Goal: Information Seeking & Learning: Check status

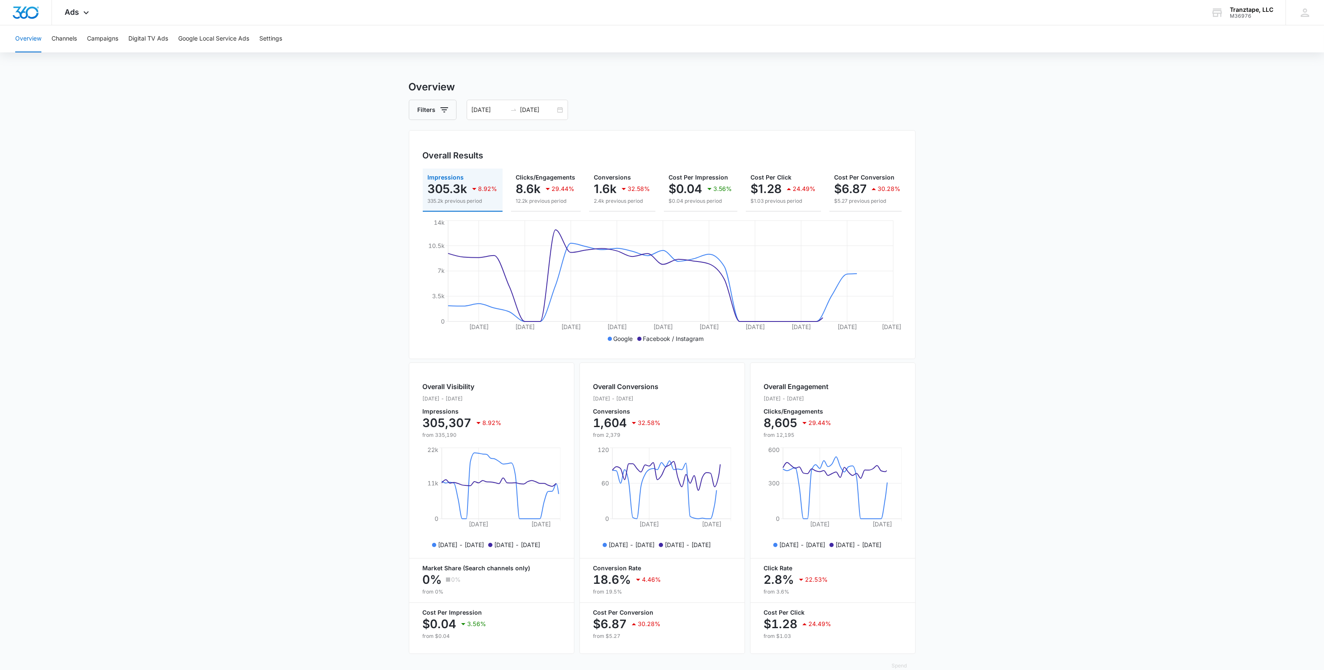
click at [79, 14] on span "Ads" at bounding box center [72, 12] width 14 height 9
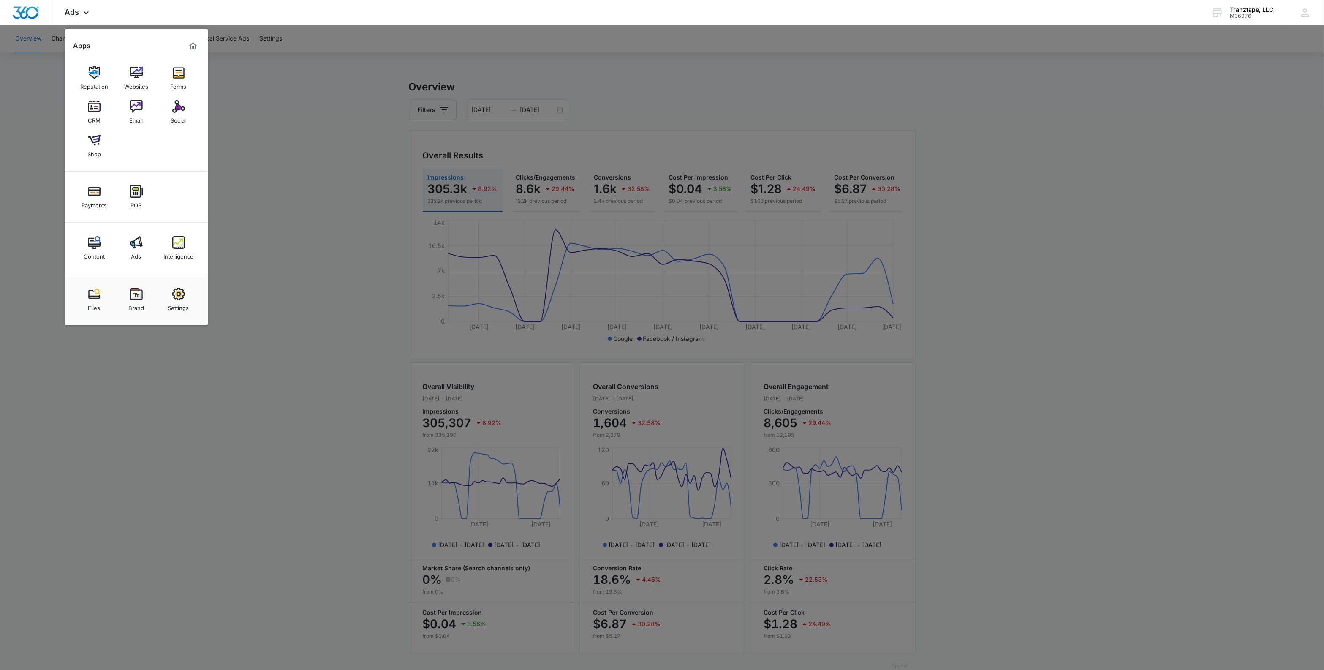
click at [182, 247] on img at bounding box center [178, 242] width 13 height 13
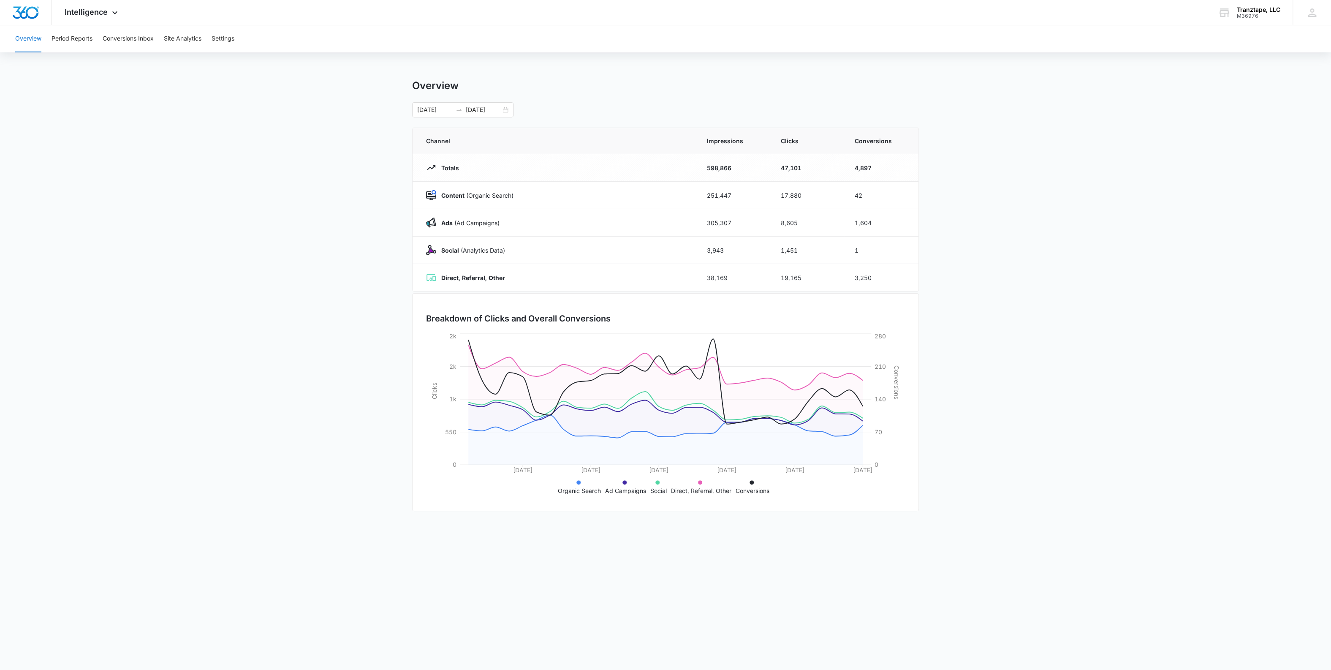
click at [349, 210] on main "Overview 09/01/2025 09/30/2025 Channel Impressions Clicks Conversions Totals 59…" at bounding box center [665, 300] width 1331 height 443
click at [339, 226] on main "Overview 09/01/2025 09/30/2025 Channel Impressions Clicks Conversions Totals 59…" at bounding box center [665, 300] width 1331 height 443
click at [88, 19] on div "Intelligence Apps Reputation Websites Forms CRM Email Social Shop Payments POS …" at bounding box center [92, 12] width 81 height 25
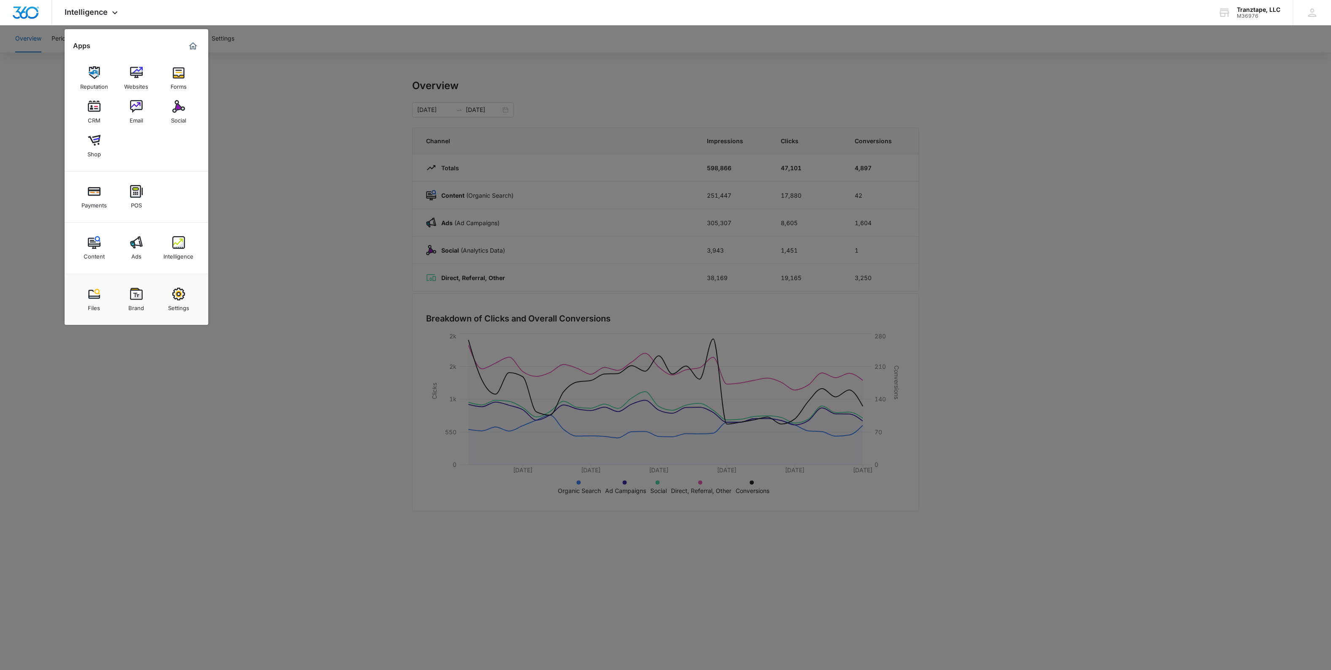
click at [129, 249] on link "Ads" at bounding box center [136, 248] width 32 height 32
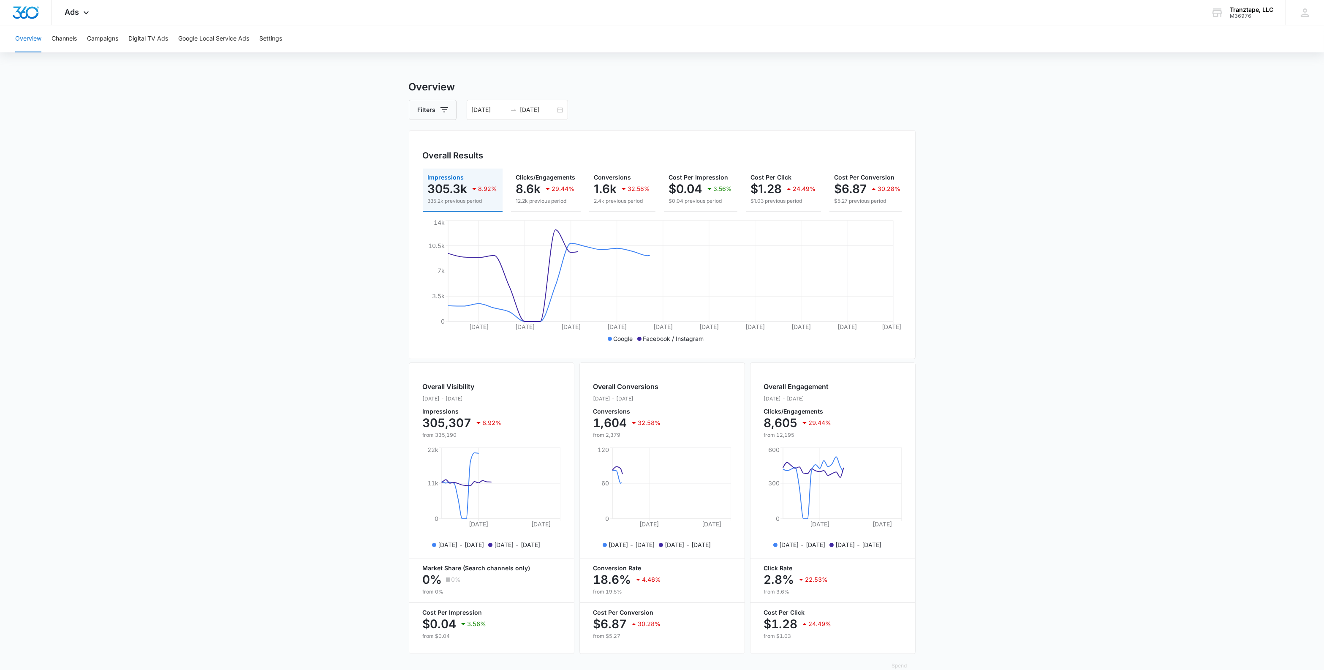
click at [299, 166] on main "Overview Filters 09/01/2025 09/30/2025 Overall Results Impressions 305.3k 8.92%…" at bounding box center [662, 382] width 1324 height 607
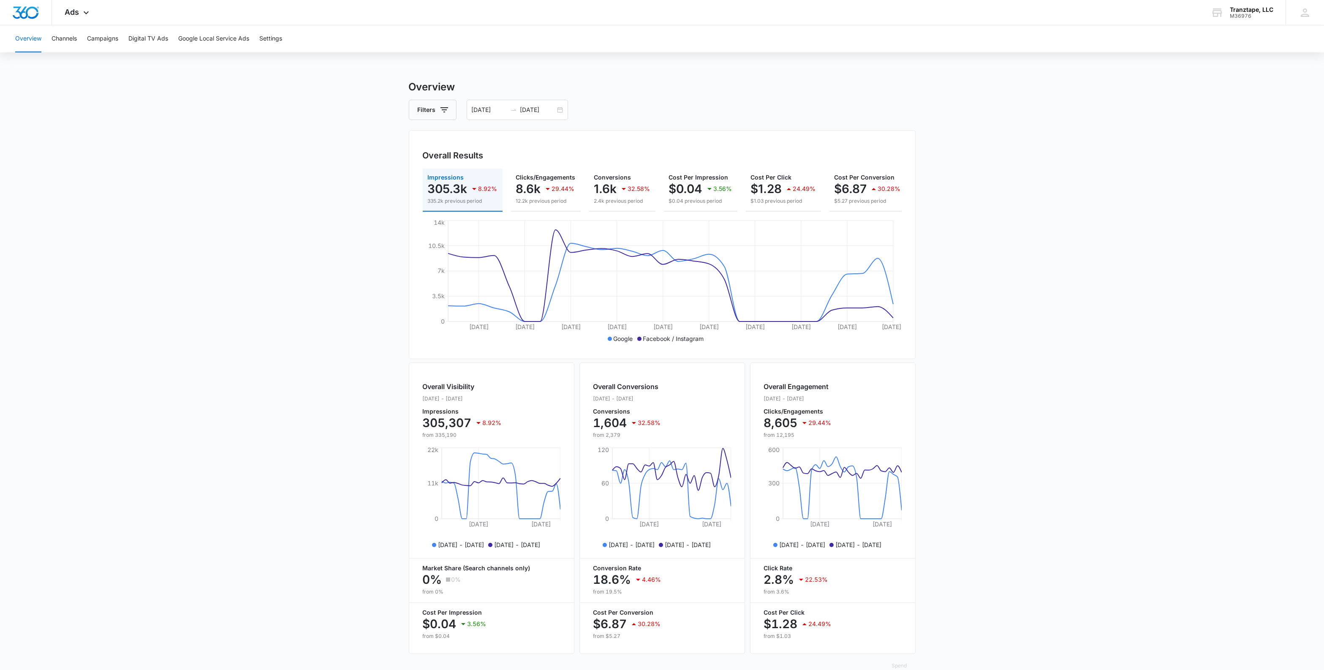
drag, startPoint x: 310, startPoint y: 387, endPoint x: 275, endPoint y: 216, distance: 174.4
click at [73, 44] on button "Channels" at bounding box center [64, 38] width 25 height 27
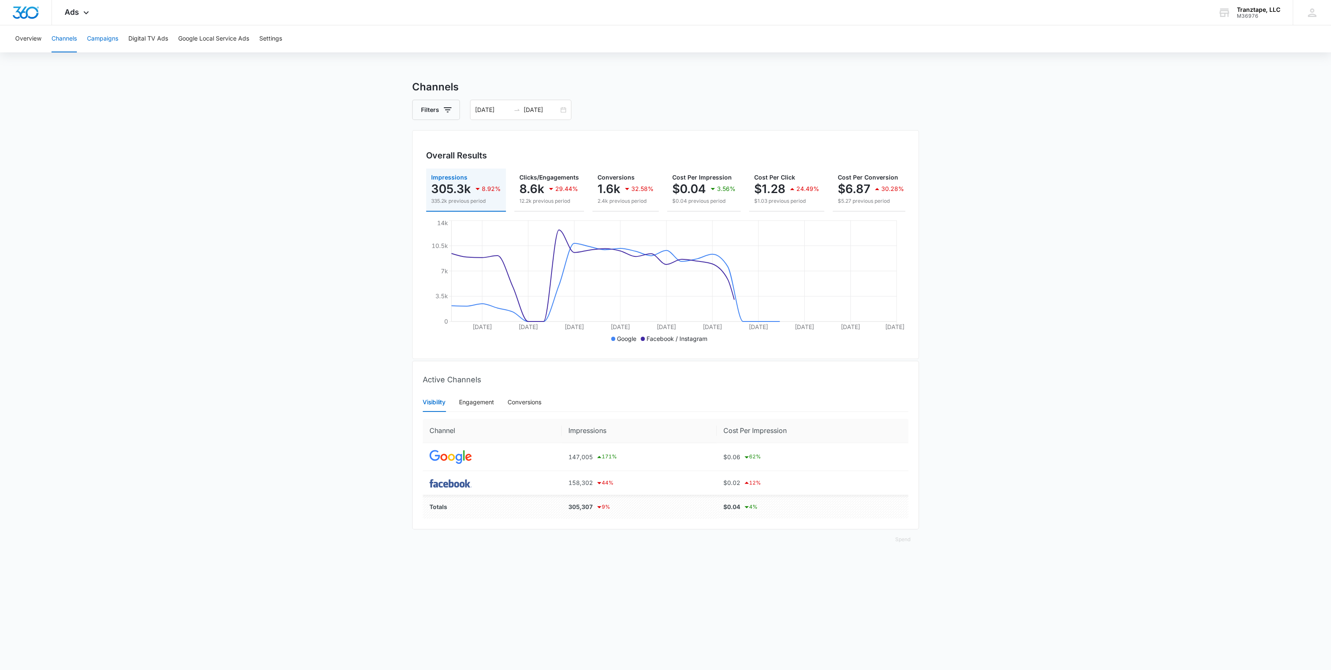
click at [108, 41] on button "Campaigns" at bounding box center [102, 38] width 31 height 27
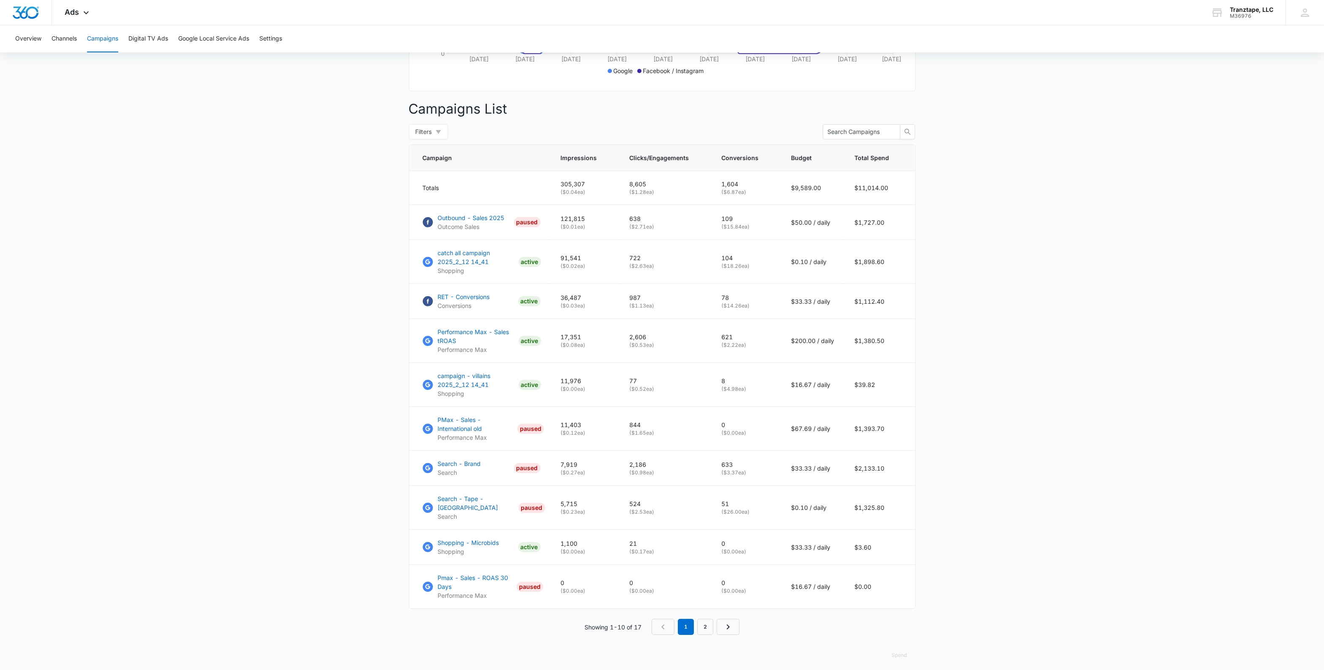
scroll to position [269, 0]
click at [869, 132] on input "text" at bounding box center [858, 129] width 61 height 9
click at [415, 138] on button "Filters" at bounding box center [428, 129] width 39 height 15
click at [345, 184] on label "Paused" at bounding box center [354, 189] width 34 height 13
click at [344, 190] on input "Paused" at bounding box center [340, 193] width 7 height 7
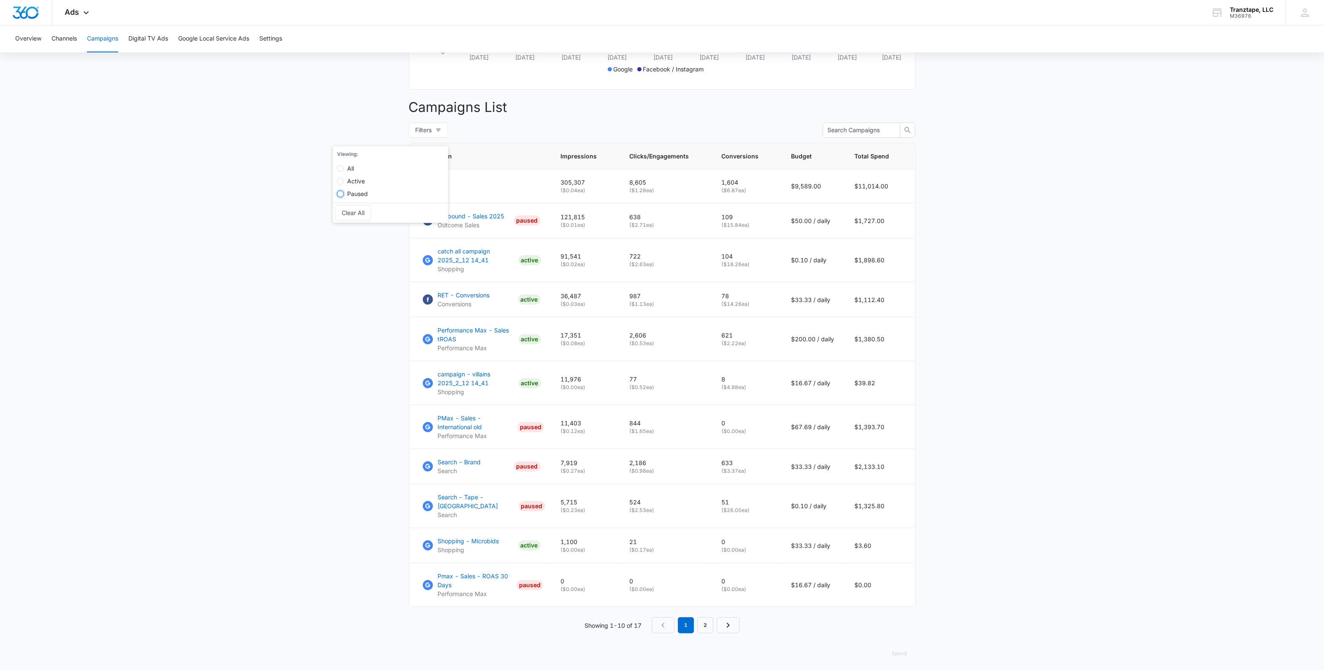
radio input "true"
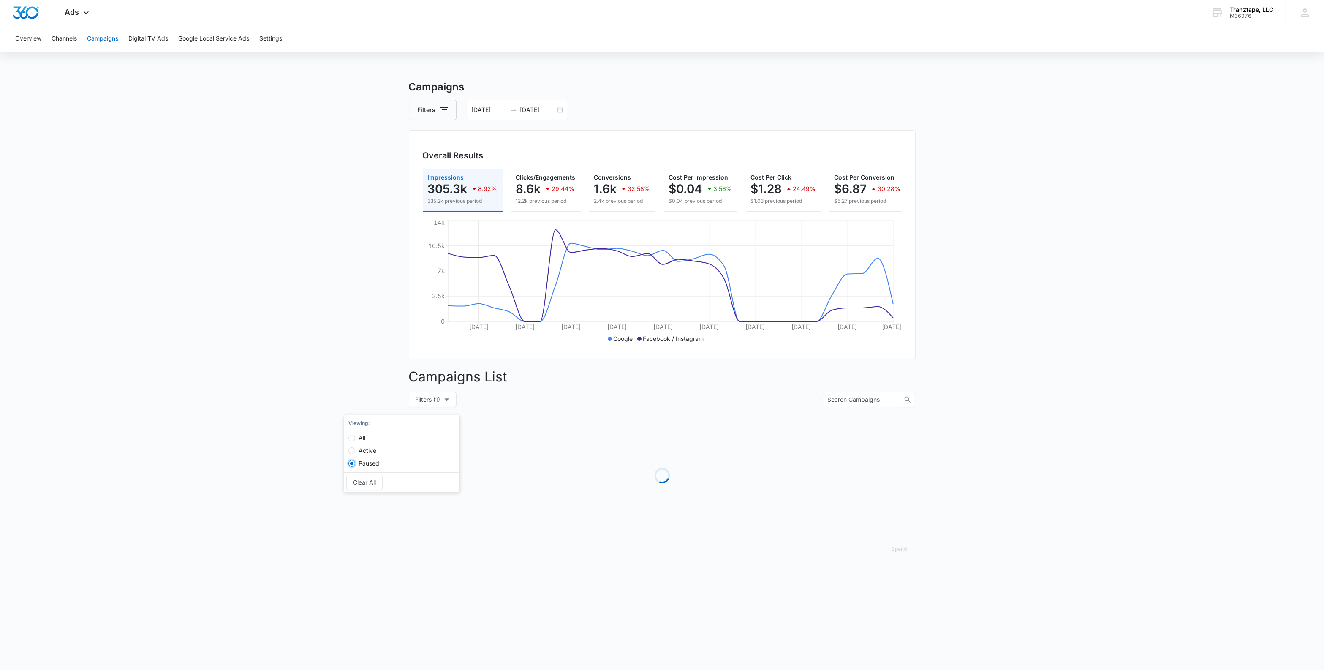
scroll to position [0, 0]
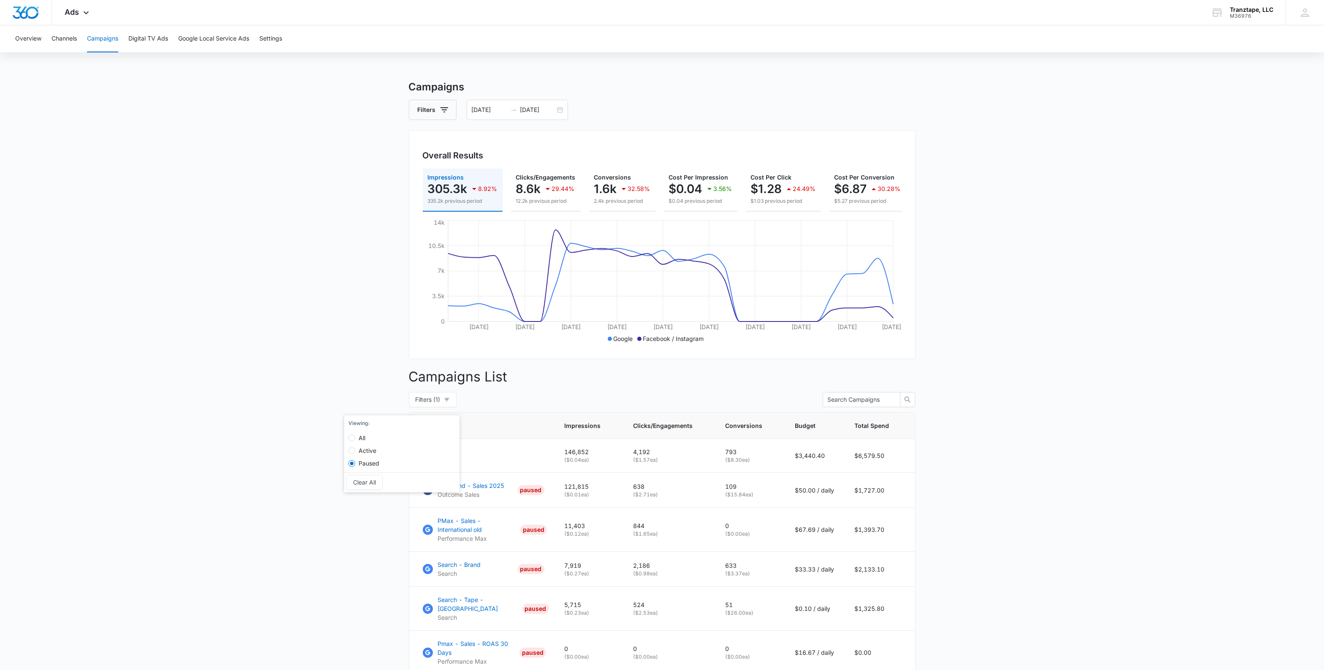
click at [277, 392] on main "Campaigns Filters 09/01/2025 09/30/2025 Overall Results Impressions 305.3k 8.92…" at bounding box center [662, 490] width 1324 height 822
click at [417, 404] on span "Filters (1)" at bounding box center [428, 399] width 25 height 9
click at [347, 452] on input "Active" at bounding box center [348, 450] width 7 height 7
radio input "true"
radio input "false"
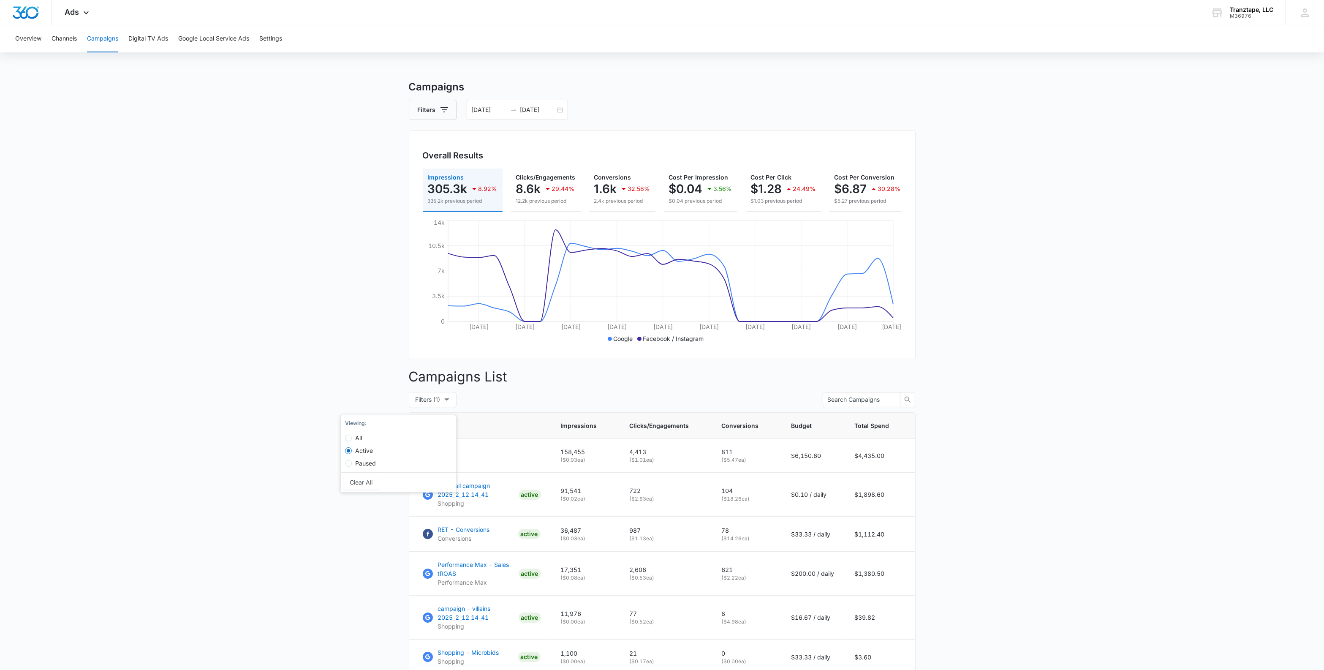
click at [321, 435] on main "Campaigns Filters 09/01/2025 09/30/2025 Overall Results Impressions 305.3k 8.92…" at bounding box center [662, 476] width 1324 height 795
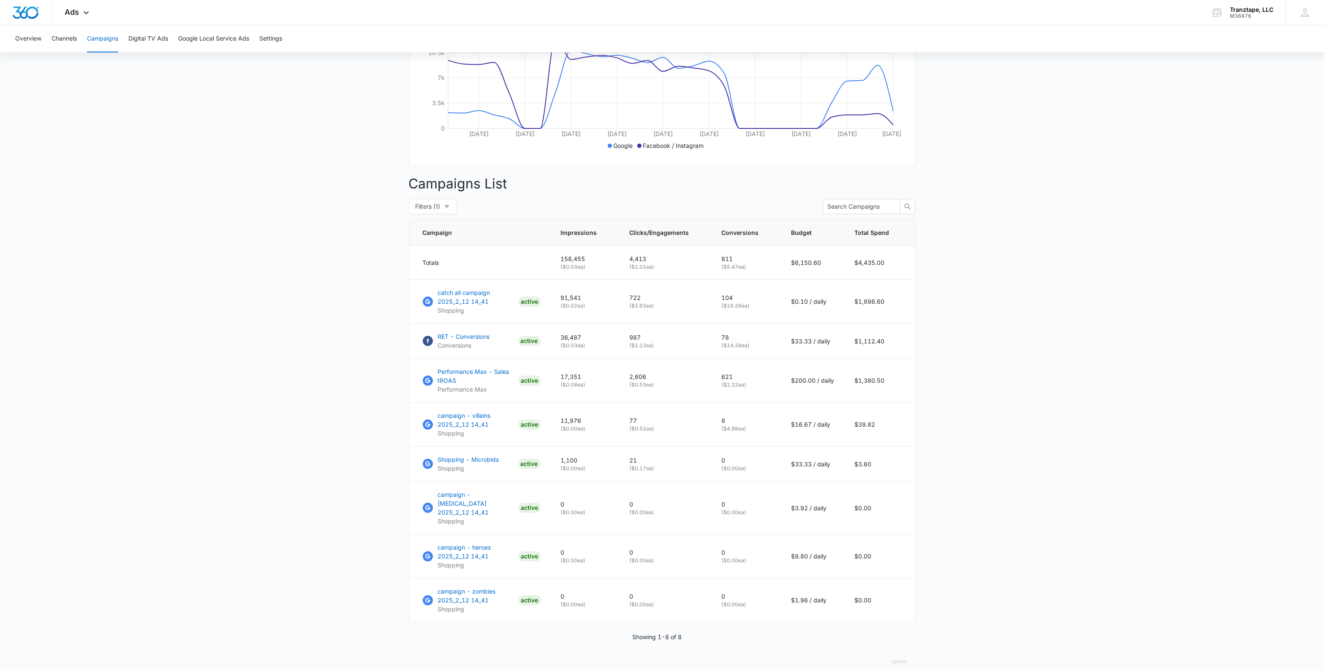
scroll to position [201, 0]
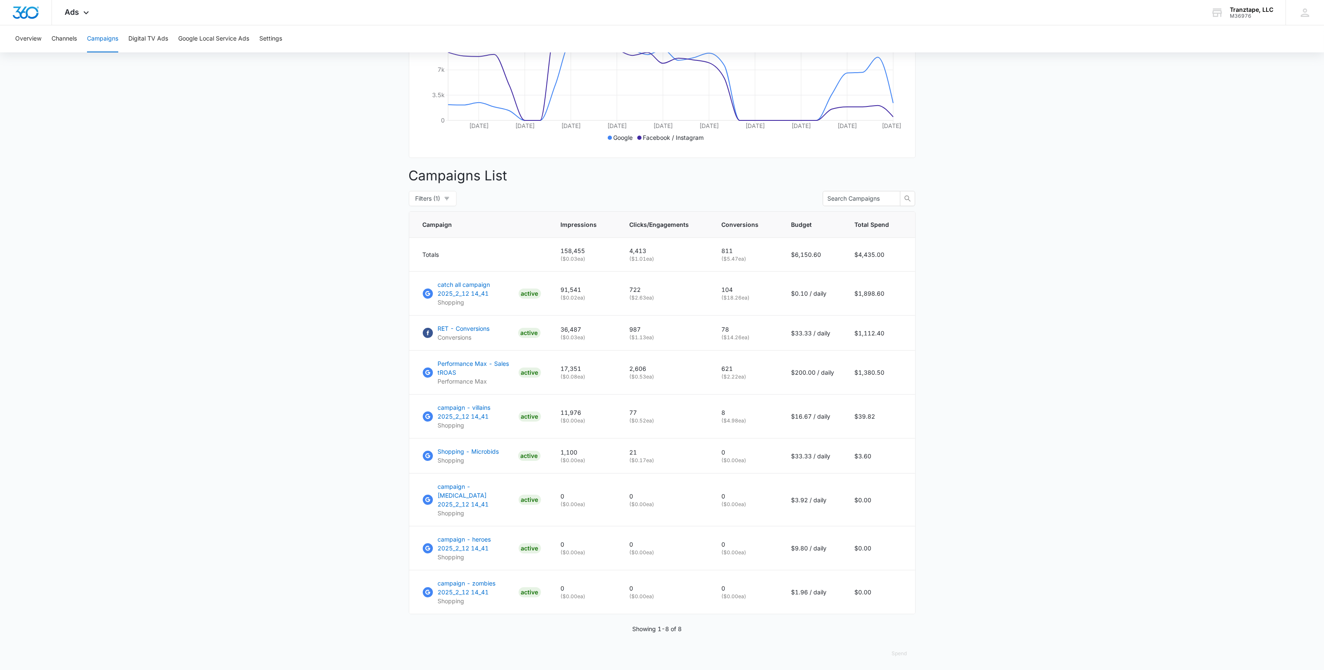
click at [1100, 342] on main "Campaigns Filters 09/01/2025 09/30/2025 Overall Results Impressions 305.3k 8.92…" at bounding box center [662, 275] width 1324 height 795
click at [348, 333] on main "Campaigns Filters 09/01/2025 09/30/2025 Overall Results Impressions 305.3k 8.92…" at bounding box center [662, 275] width 1324 height 795
click at [340, 271] on main "Campaigns Filters 09/01/2025 09/30/2025 Overall Results Impressions 305.3k 8.92…" at bounding box center [662, 275] width 1324 height 795
click at [470, 298] on p "catch all campaign 2025_2_12 14_41" at bounding box center [476, 289] width 77 height 18
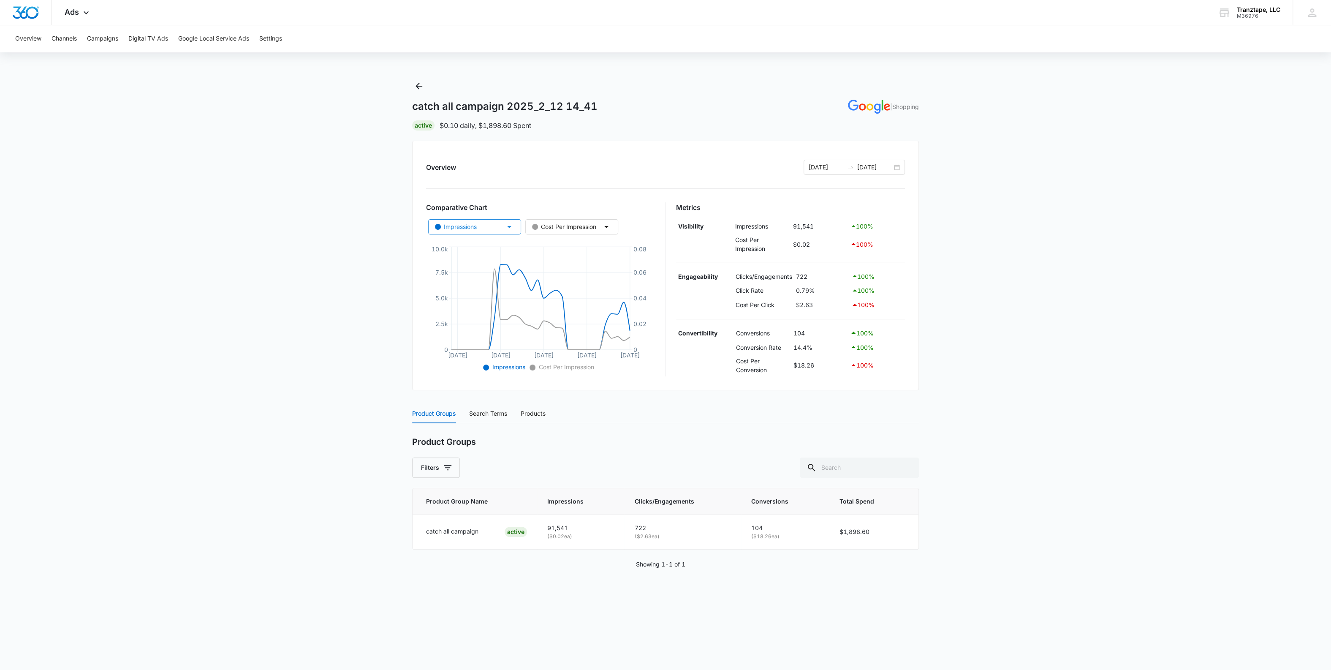
click at [478, 224] on button "Impressions" at bounding box center [474, 226] width 93 height 15
click at [581, 224] on div "Cost Per Impression" at bounding box center [564, 226] width 64 height 9
click at [541, 318] on span "Conversions" at bounding box center [557, 318] width 41 height 9
click at [537, 318] on input "Conversions" at bounding box center [533, 318] width 7 height 7
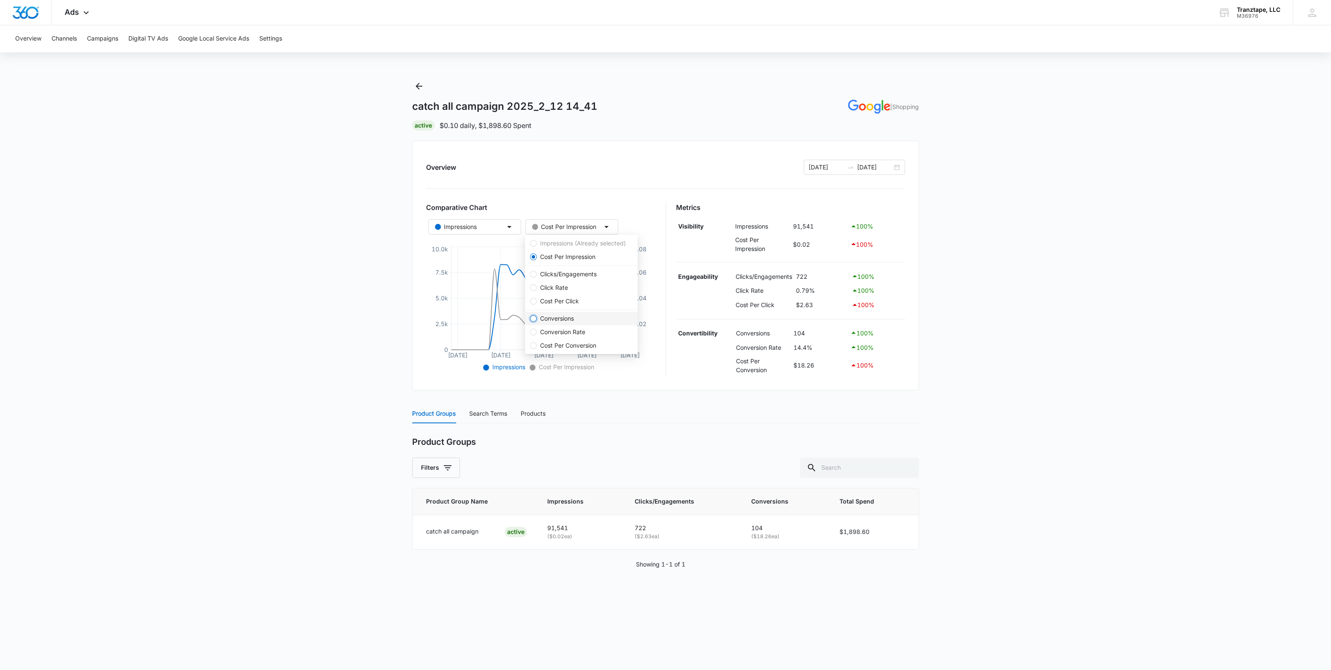
radio input "false"
radio input "true"
click at [309, 202] on main "catch all campaign 2025_2_12 14_41 | Shopping Active $0.10 daily , $1,898.60 Sp…" at bounding box center [665, 334] width 1331 height 510
click at [354, 177] on main "catch all campaign 2025_2_12 14_41 | Shopping Active $0.10 daily , $1,898.60 Sp…" at bounding box center [665, 334] width 1331 height 510
